Goal: Task Accomplishment & Management: Use online tool/utility

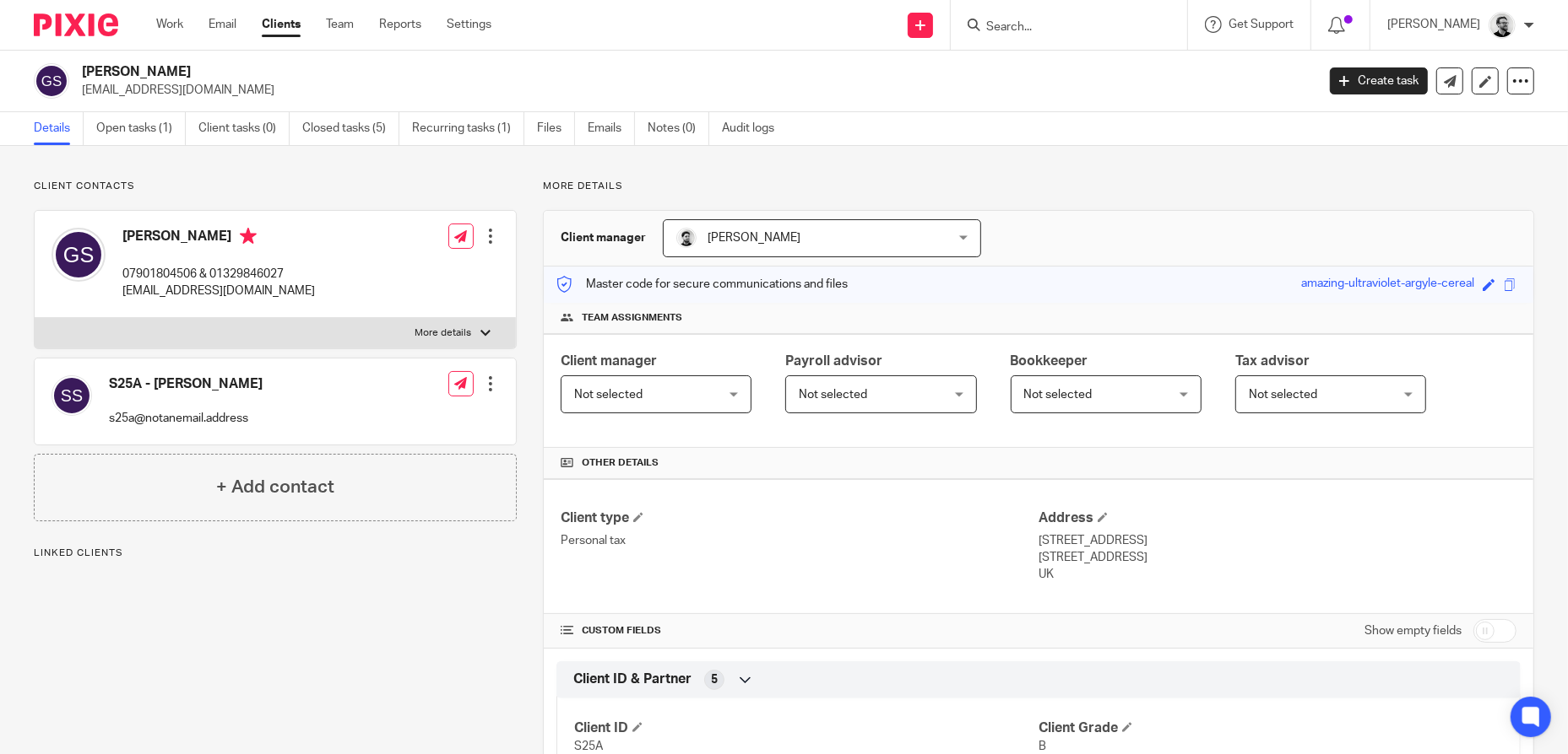
click at [1107, 25] on input "Search" at bounding box center [1060, 28] width 152 height 15
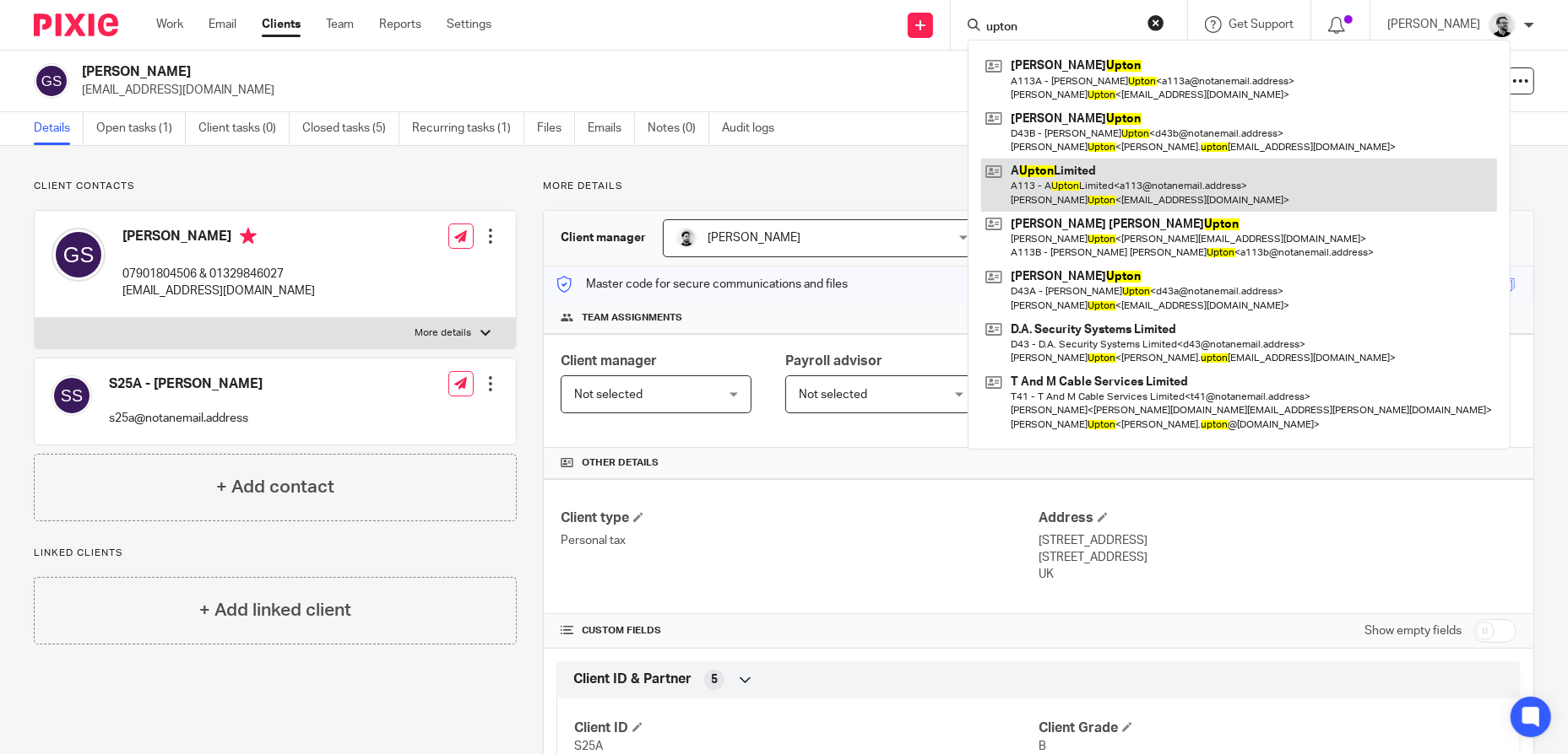
type input "upton"
click at [1177, 183] on link at bounding box center [1238, 184] width 515 height 53
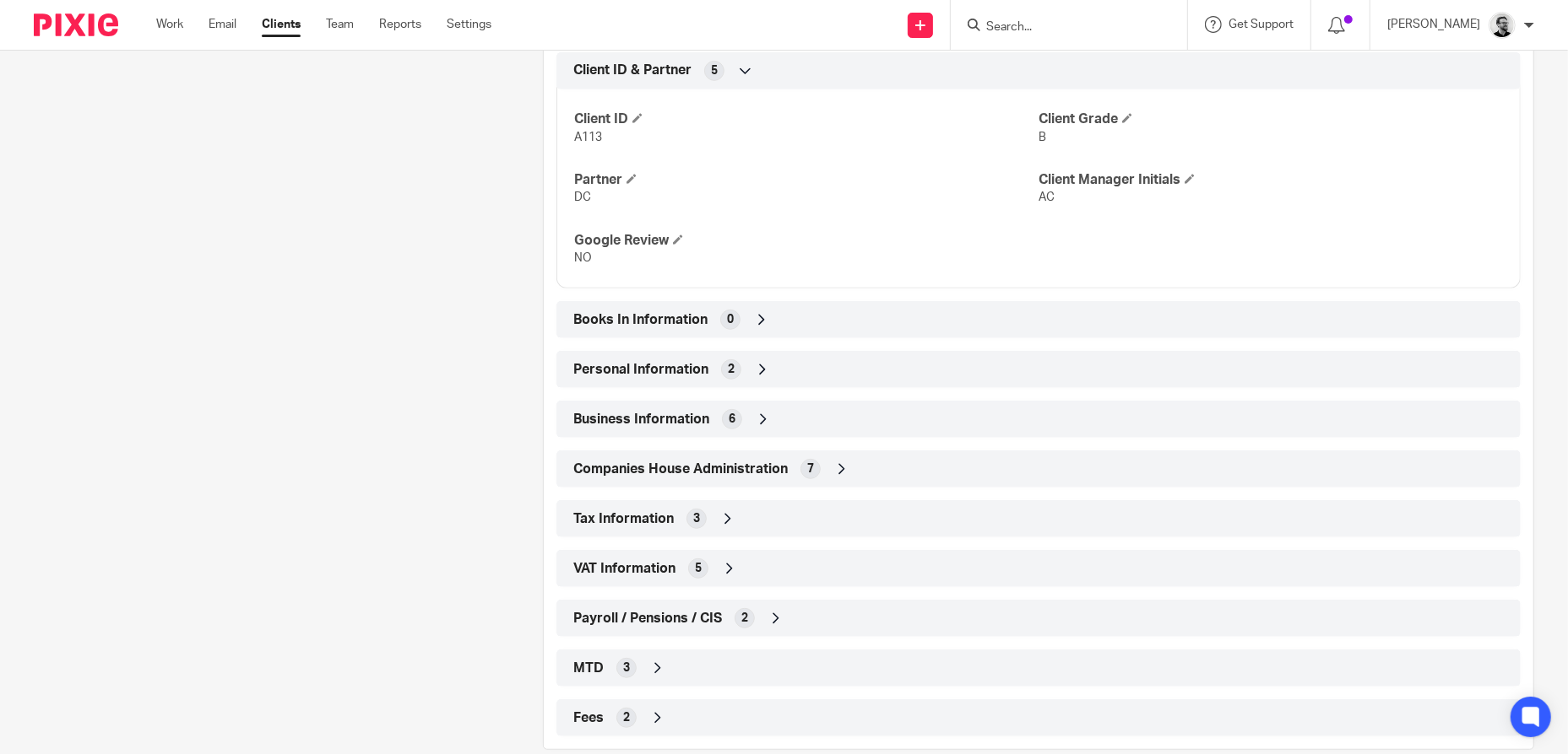
scroll to position [638, 0]
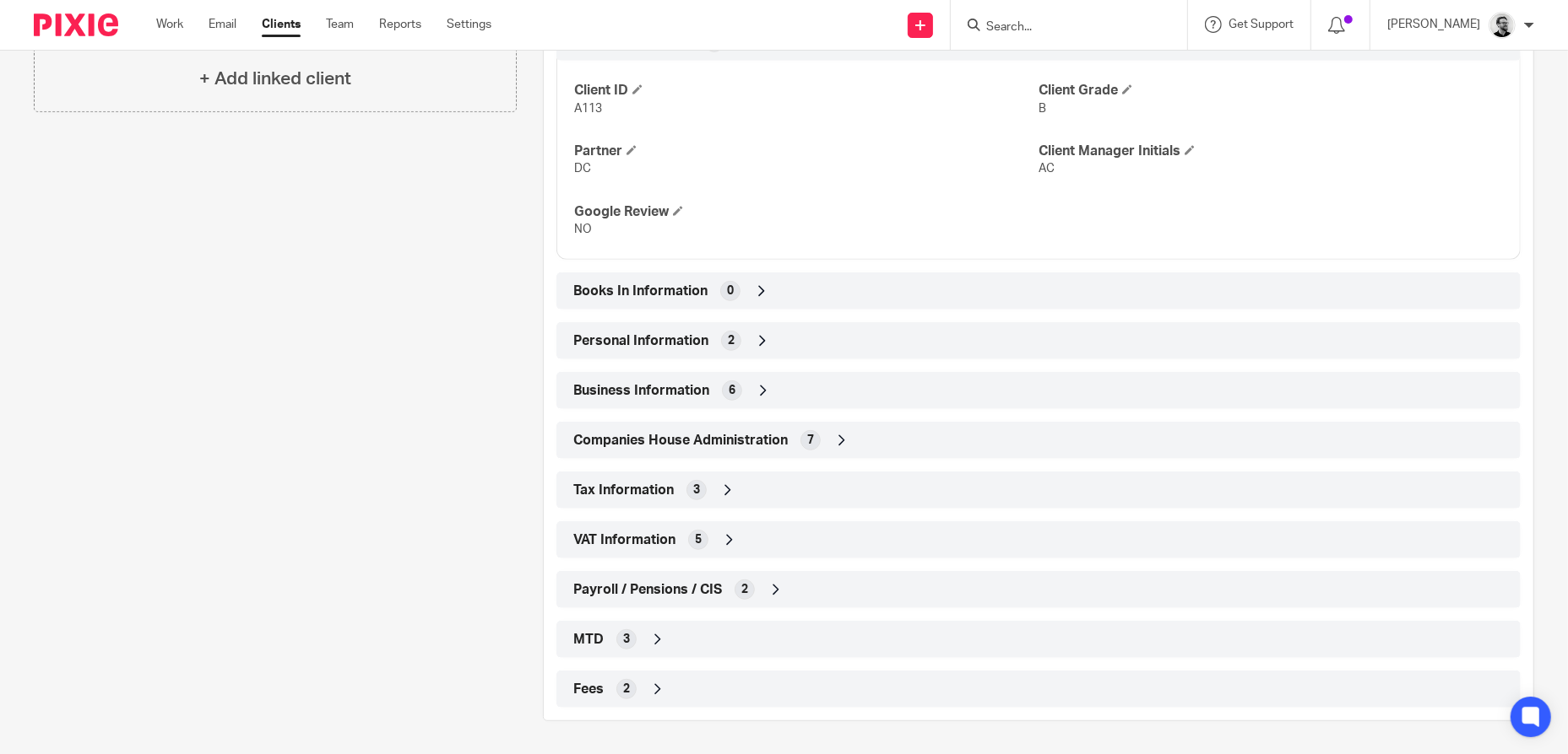
click at [784, 351] on div "Personal Information 2" at bounding box center [1038, 341] width 939 height 29
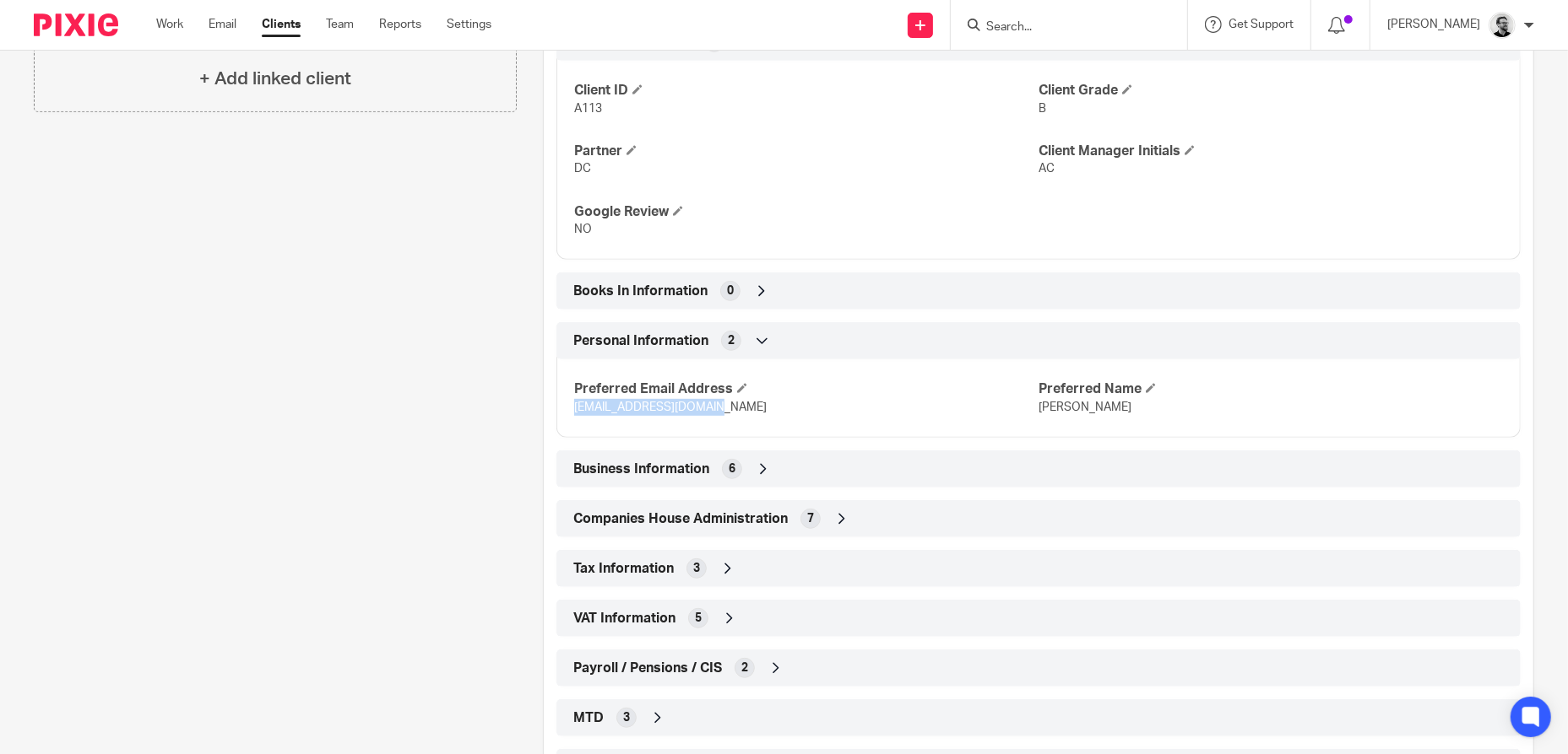
drag, startPoint x: 730, startPoint y: 406, endPoint x: 569, endPoint y: 401, distance: 161.1
click at [574, 401] on p "[EMAIL_ADDRESS][DOMAIN_NAME]" at bounding box center [806, 408] width 465 height 17
copy span "[EMAIL_ADDRESS][DOMAIN_NAME]"
click at [1078, 17] on form at bounding box center [1075, 25] width 180 height 21
click at [1080, 25] on input "Search" at bounding box center [1060, 28] width 152 height 15
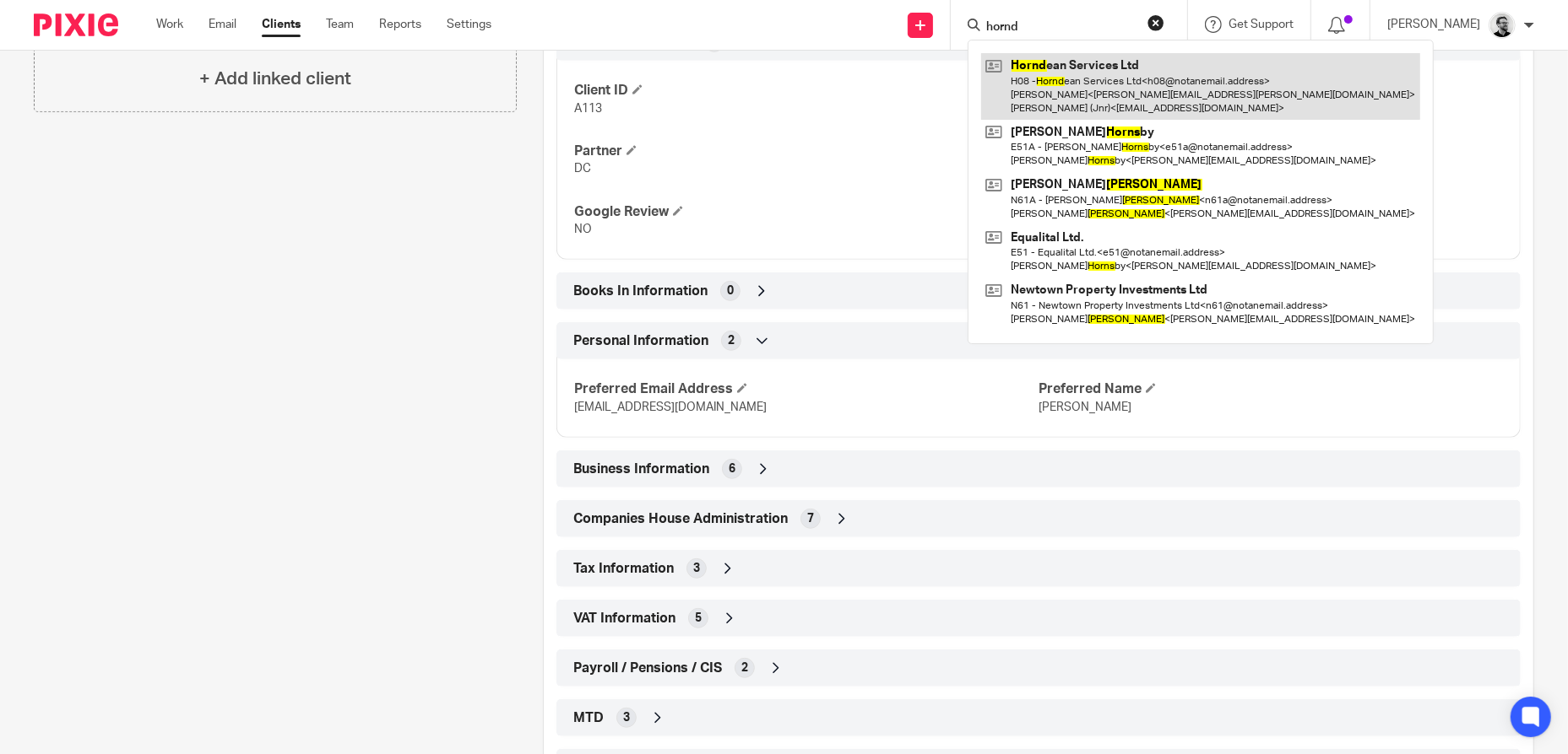
type input "hornd"
click at [1191, 90] on link at bounding box center [1200, 87] width 439 height 67
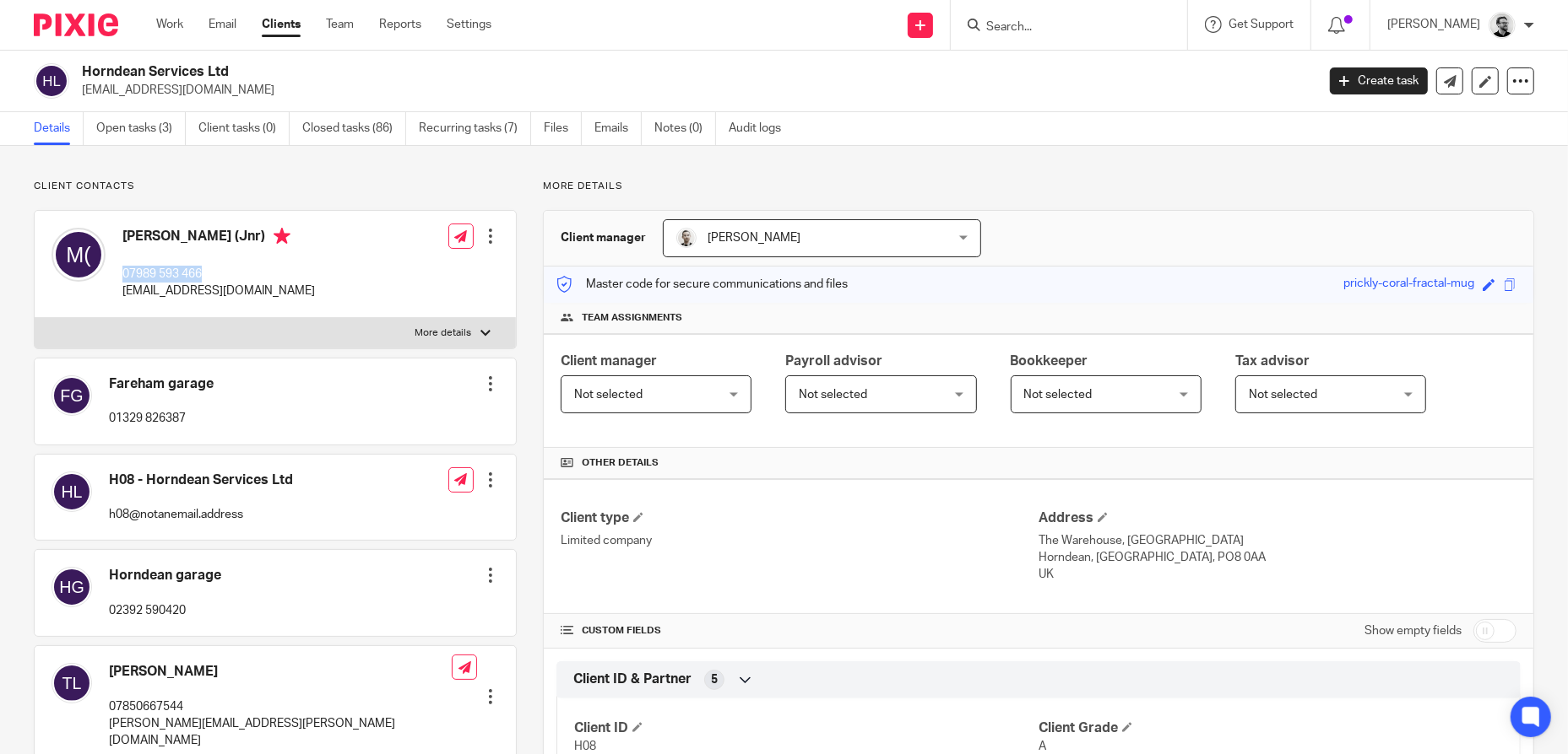
drag, startPoint x: 223, startPoint y: 272, endPoint x: 120, endPoint y: 270, distance: 103.0
click at [120, 270] on div "Mike Luff (Jnr) 07989 593 466 michaelluff@ymail.com" at bounding box center [183, 265] width 263 height 90
copy p "07989 593 466"
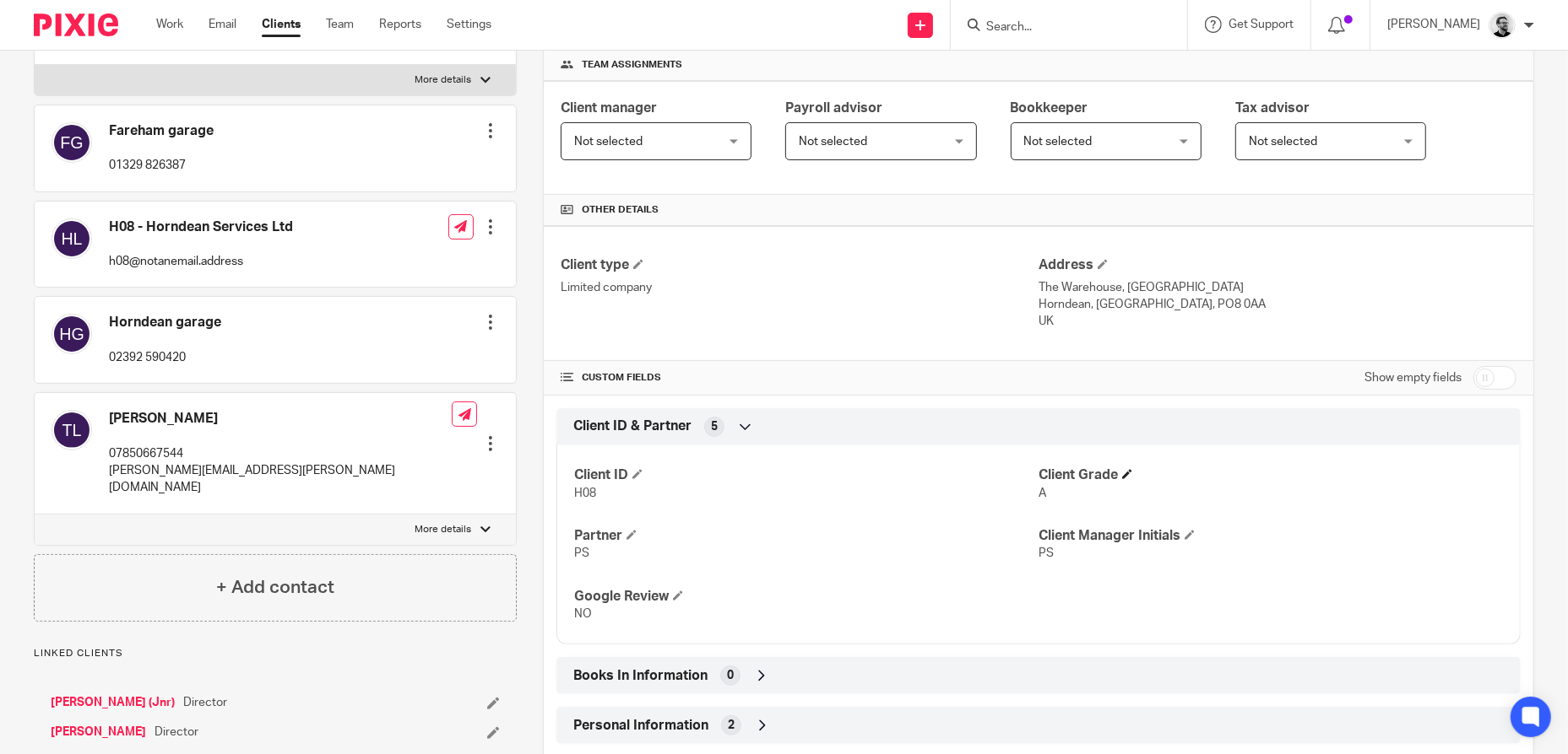
scroll to position [337, 0]
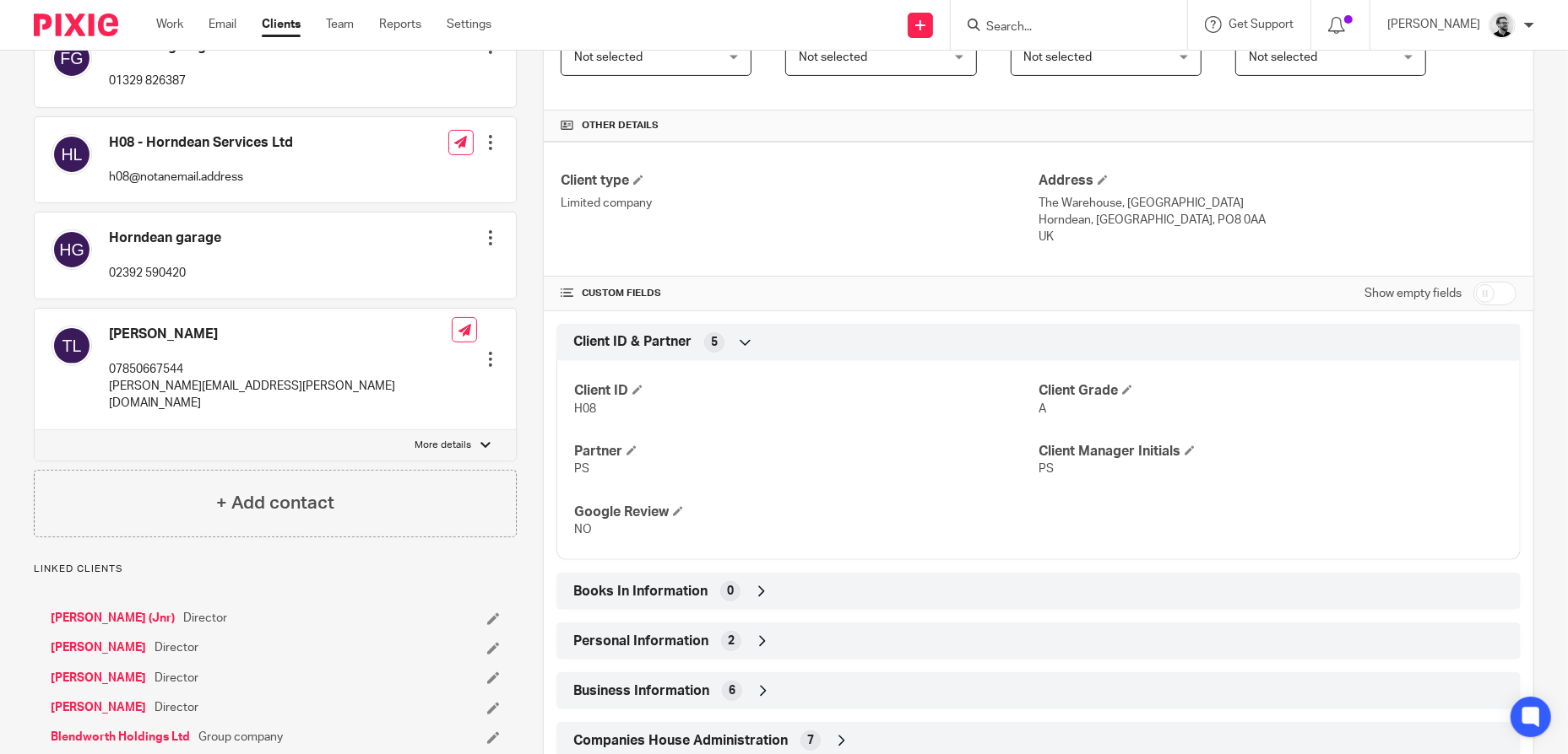
click at [905, 588] on div "Books In Information 0" at bounding box center [1038, 592] width 939 height 29
click at [804, 679] on div "Business Information 6" at bounding box center [1038, 691] width 939 height 29
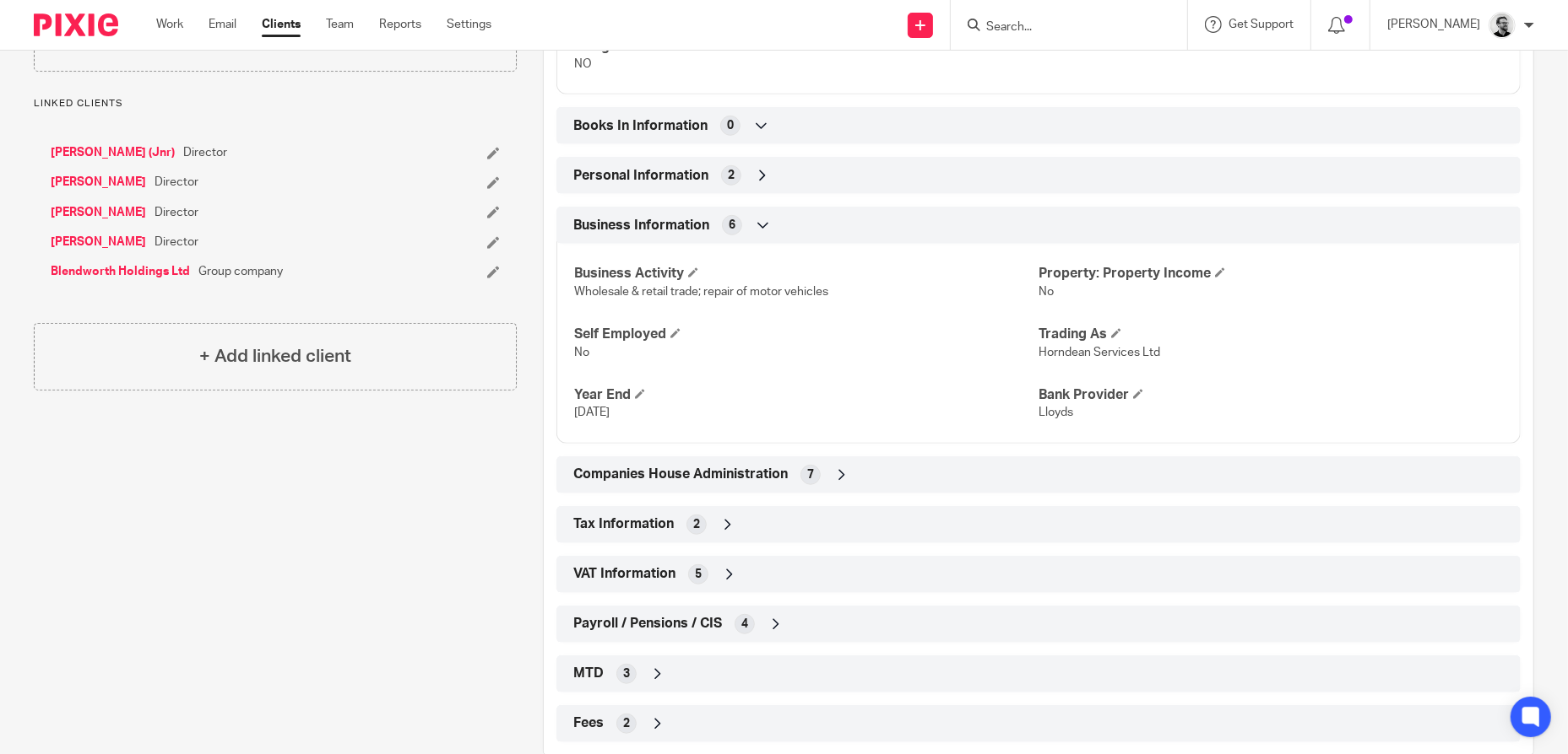
scroll to position [837, 0]
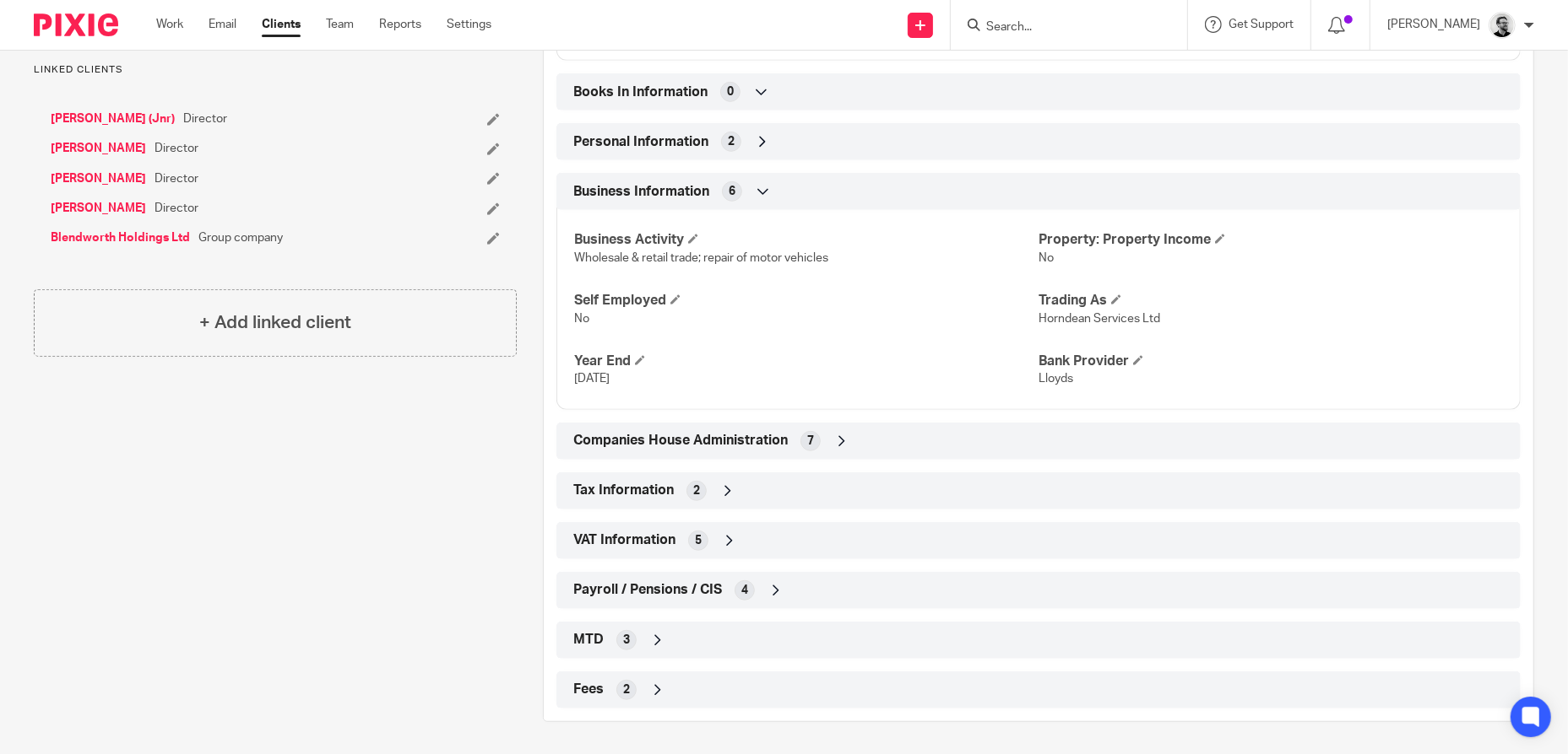
click at [852, 585] on div "Payroll / Pensions / CIS 4" at bounding box center [1038, 591] width 939 height 29
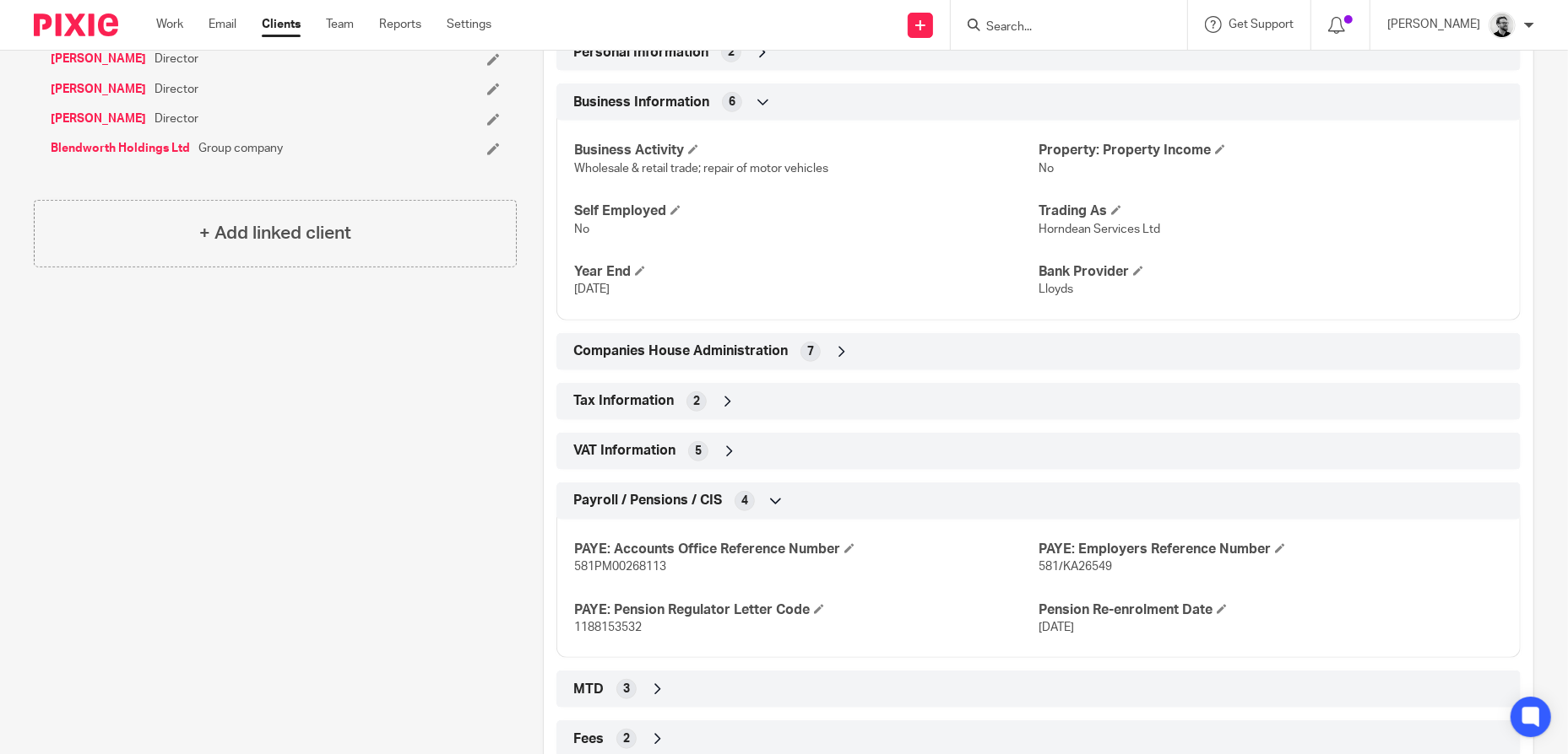
scroll to position [977, 0]
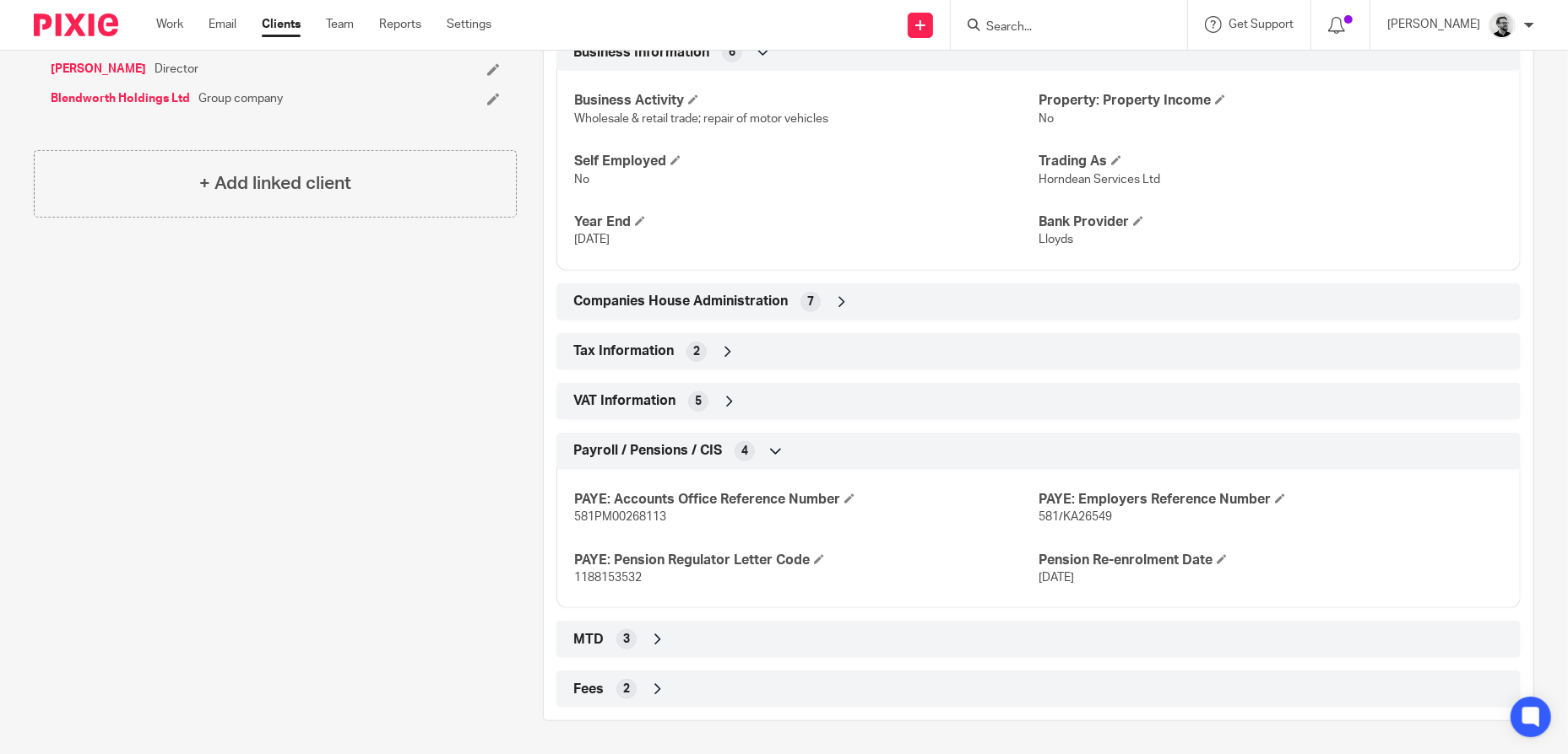
click at [787, 449] on div "Payroll / Pensions / CIS 4" at bounding box center [1038, 451] width 939 height 29
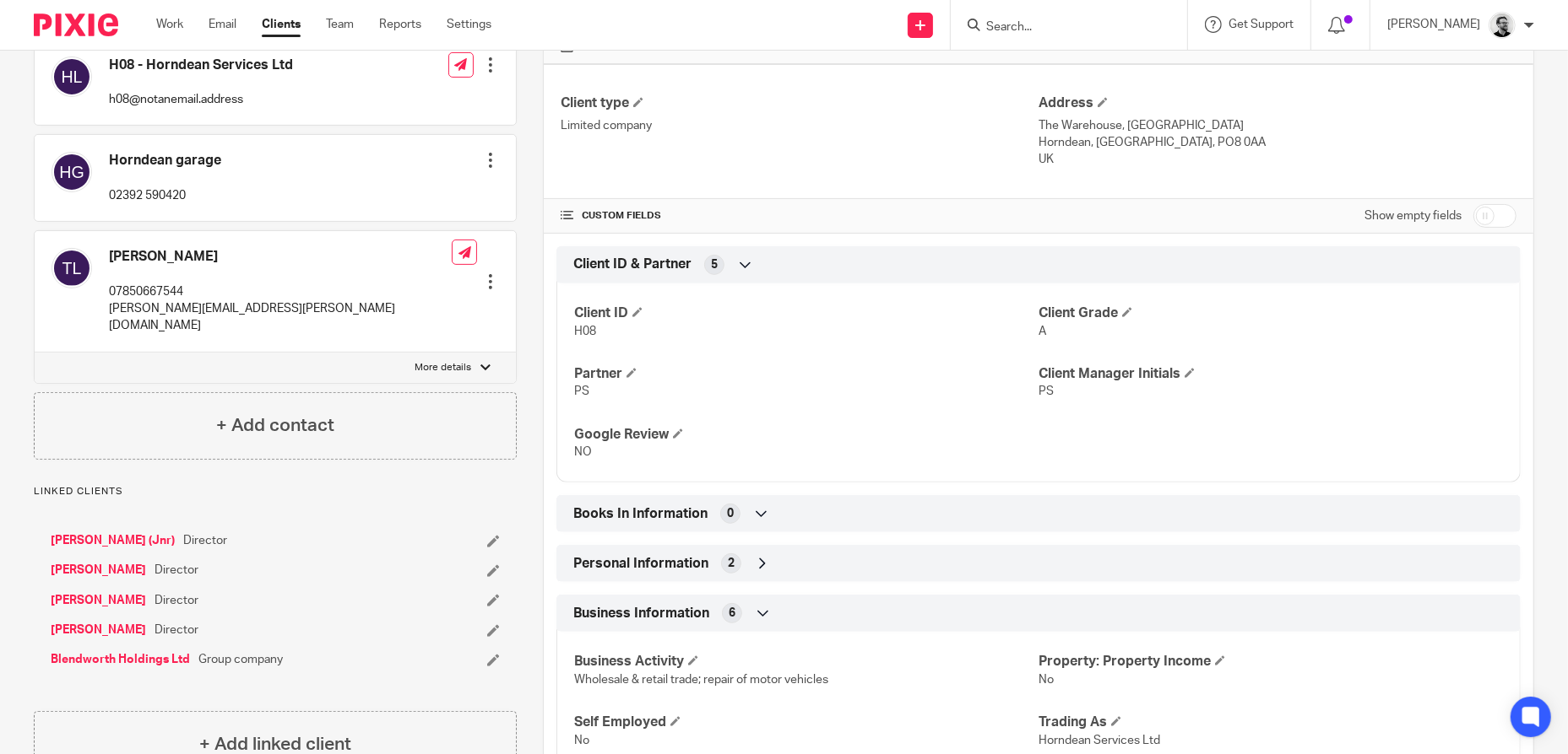
scroll to position [0, 0]
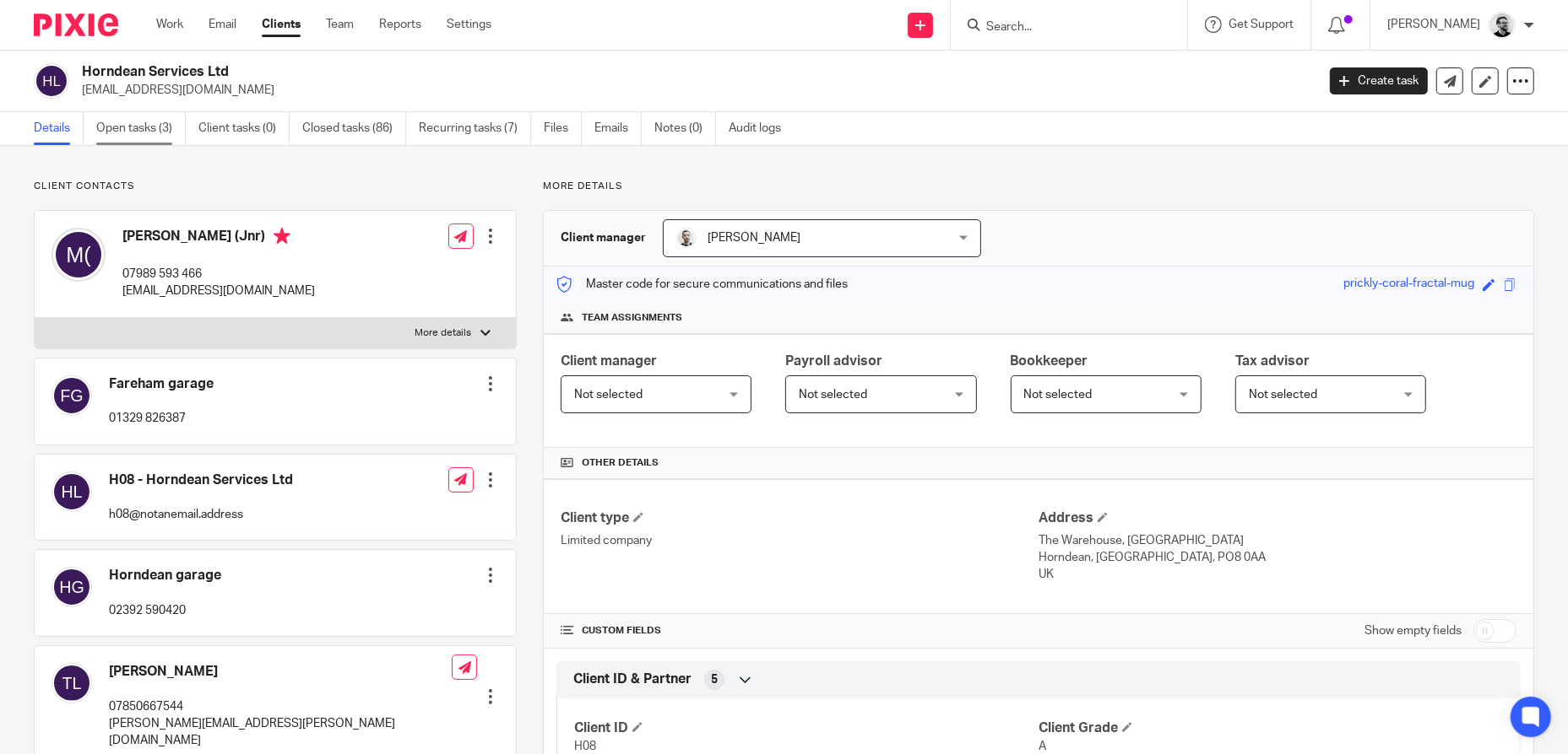
click at [108, 118] on link "Open tasks (3)" at bounding box center [142, 128] width 90 height 32
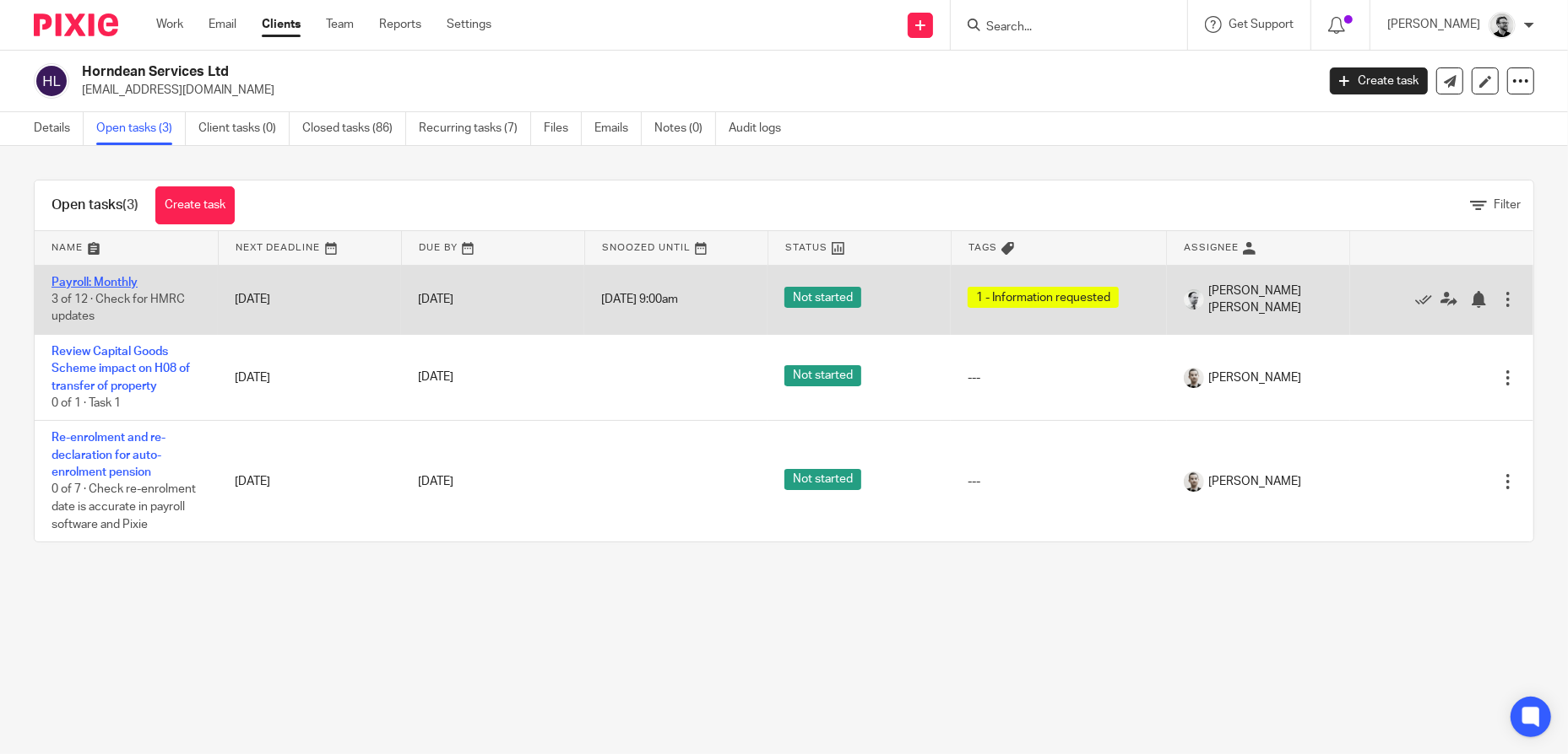
click at [133, 278] on link "Payroll: Monthly" at bounding box center [95, 283] width 86 height 11
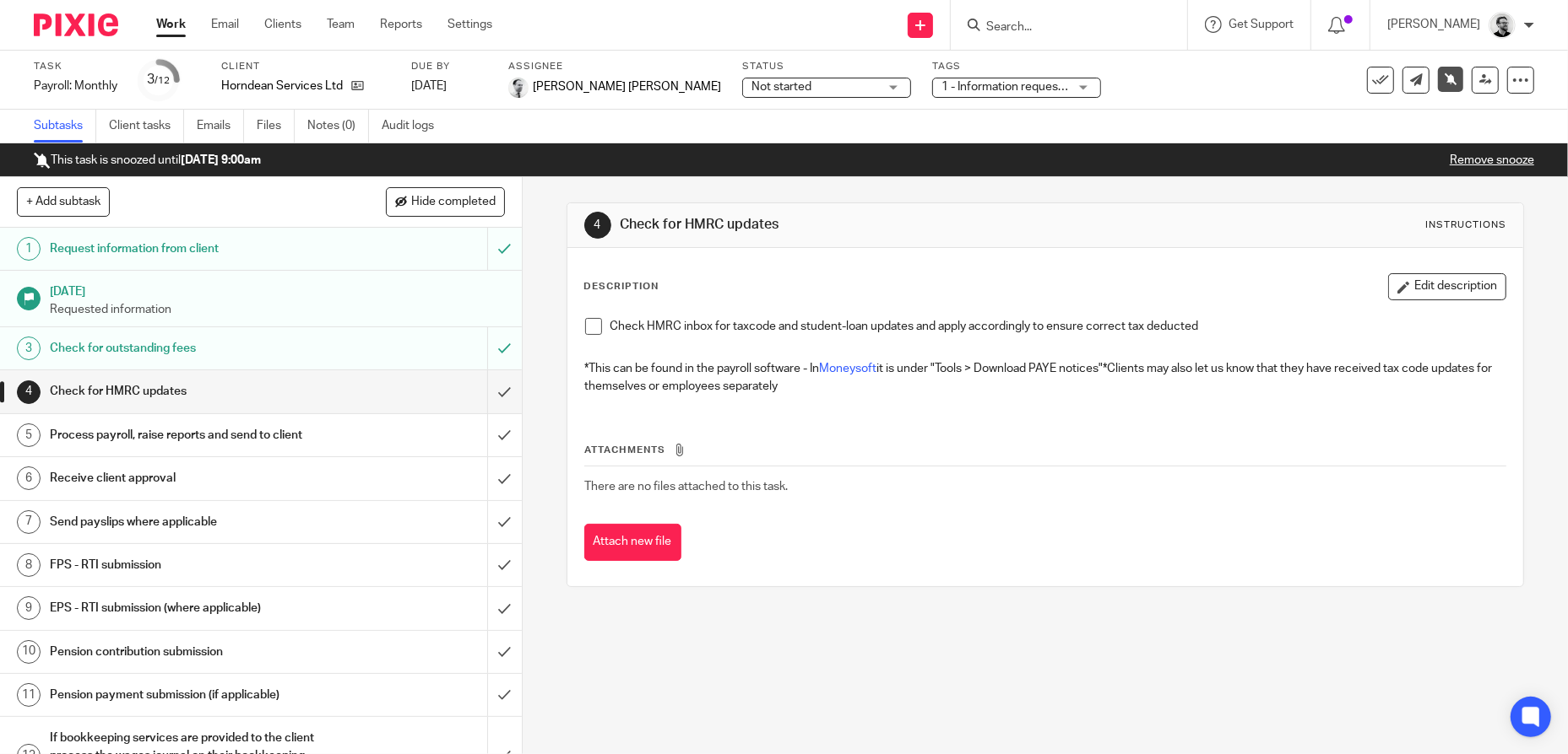
click at [177, 24] on link "Work" at bounding box center [170, 25] width 30 height 17
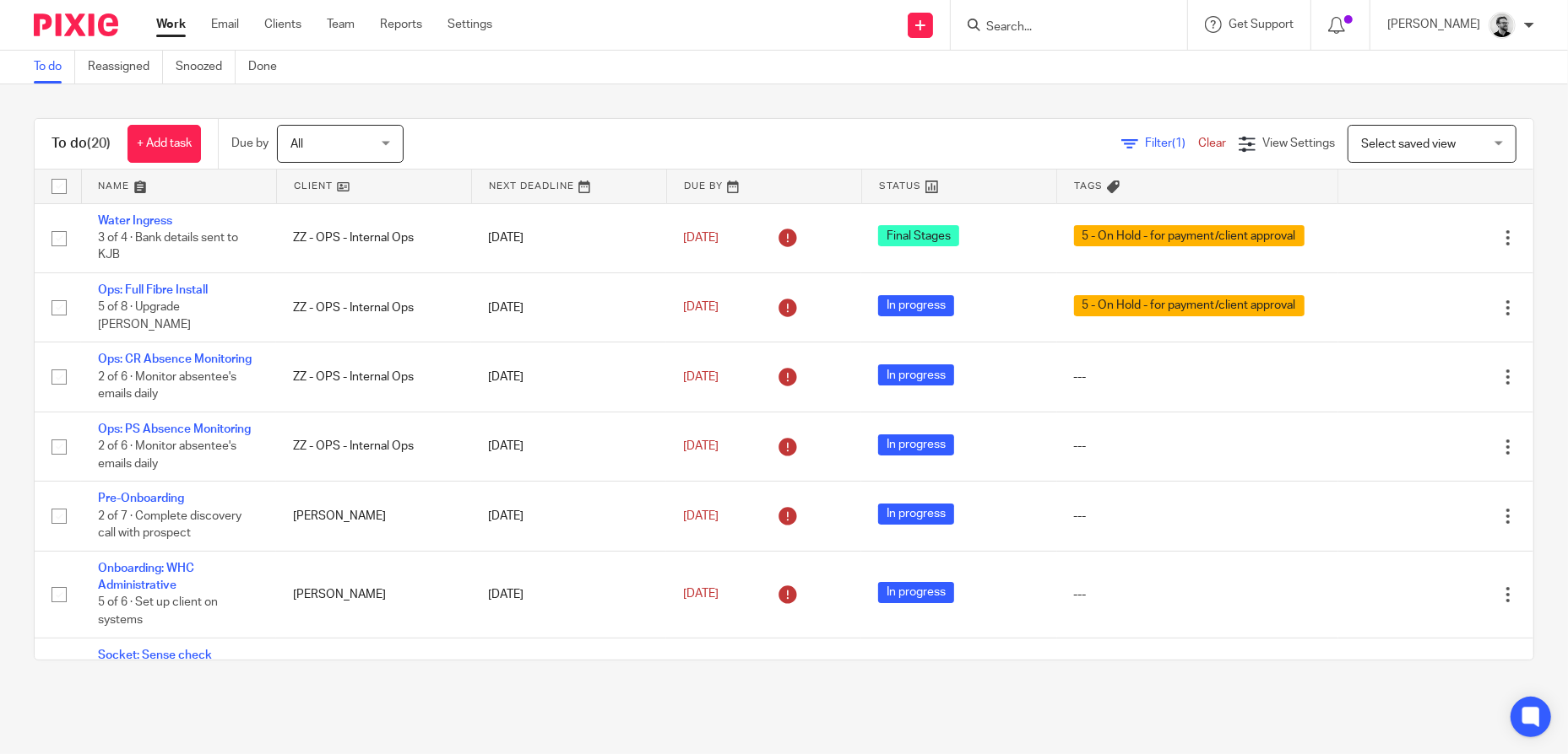
click at [1056, 32] on input "Search" at bounding box center [1060, 28] width 152 height 15
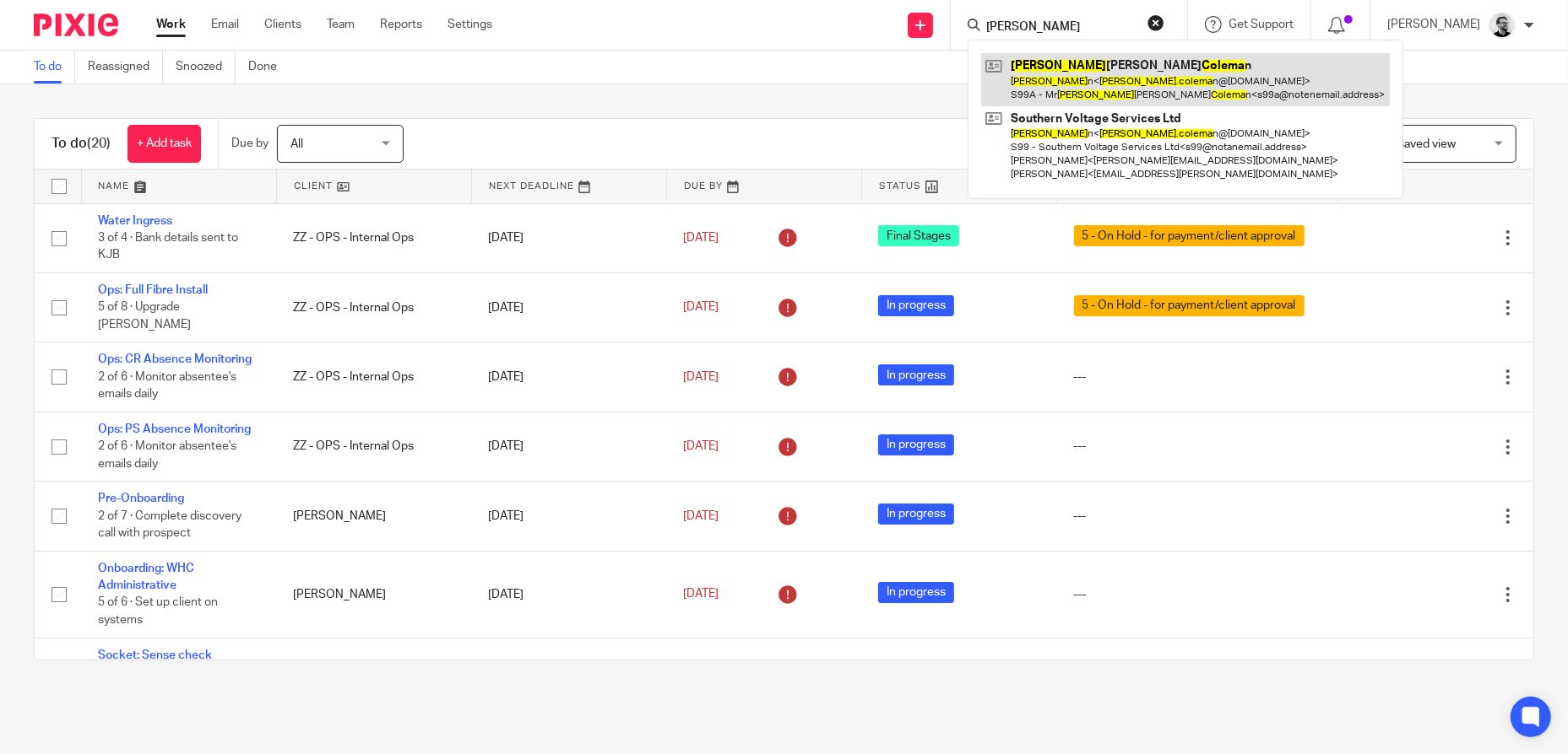
type input "richard colema"
click at [1219, 71] on link at bounding box center [1185, 79] width 408 height 53
